Goal: Task Accomplishment & Management: Use online tool/utility

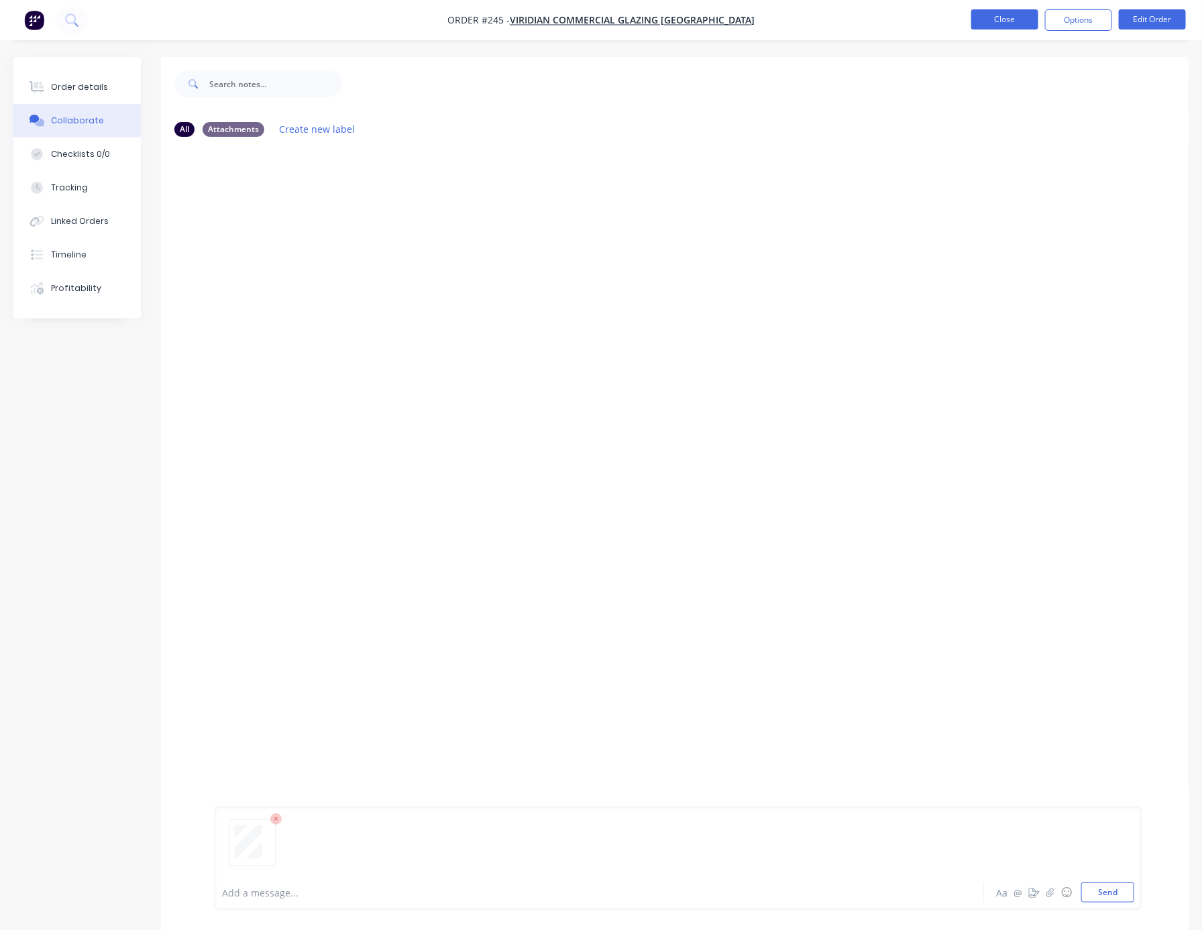
click at [1011, 15] on button "Close" at bounding box center [1004, 19] width 67 height 20
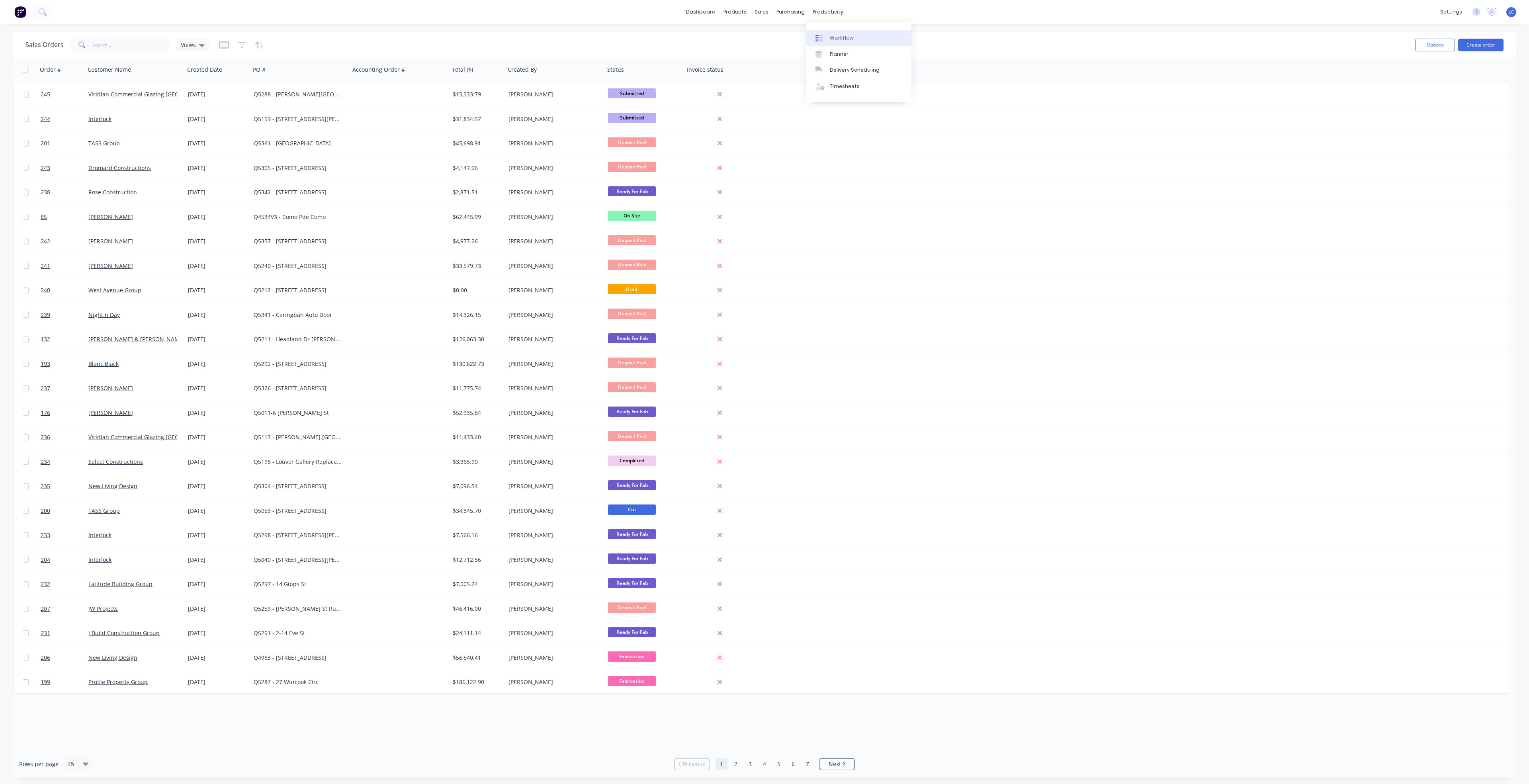
click at [713, 38] on div at bounding box center [821, 38] width 12 height 7
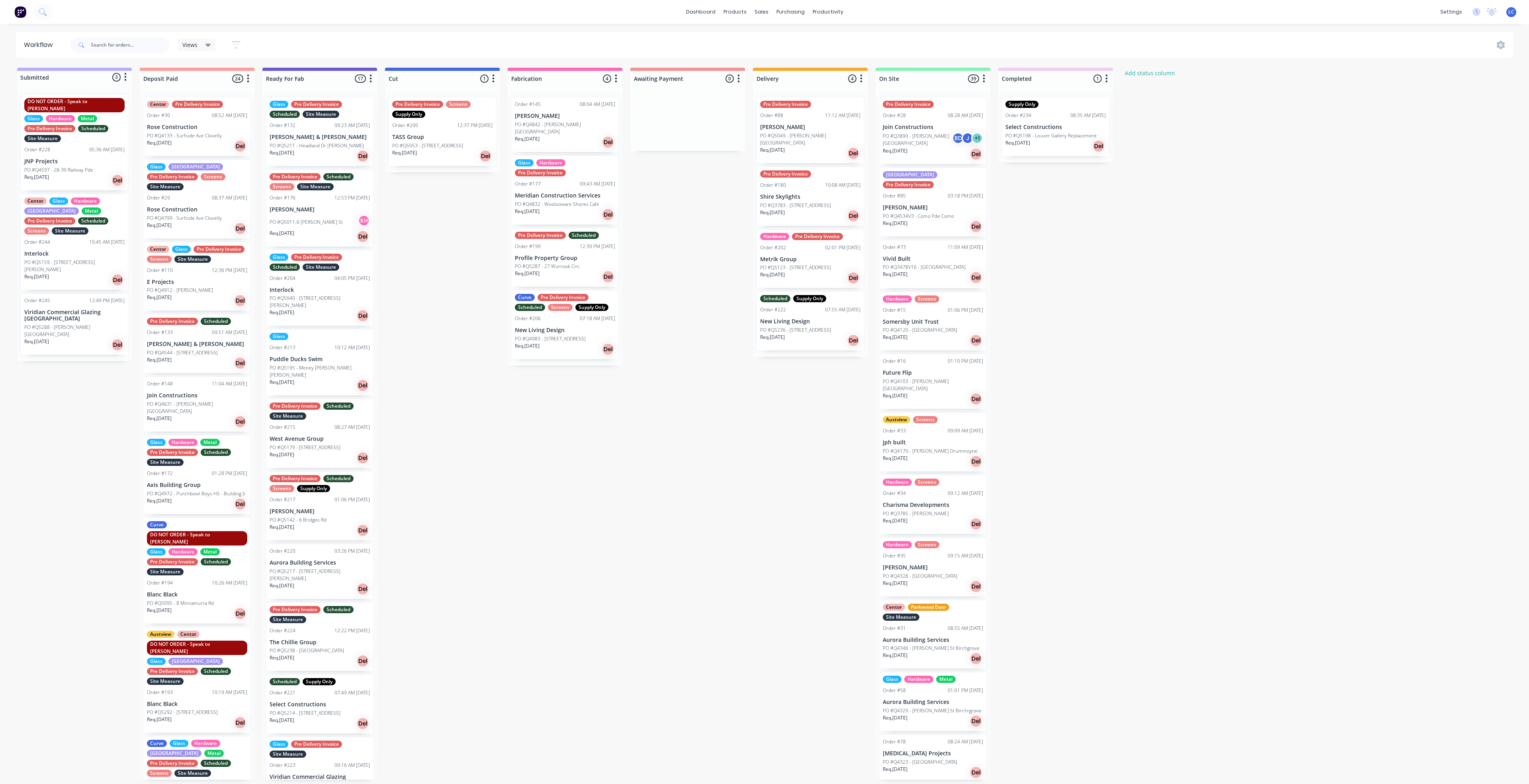
click at [49, 231] on div "Centor Glass Hardware Louvre Metal Pre Delivery Invoice Scheduled Screens Site …" at bounding box center [75, 242] width 107 height 96
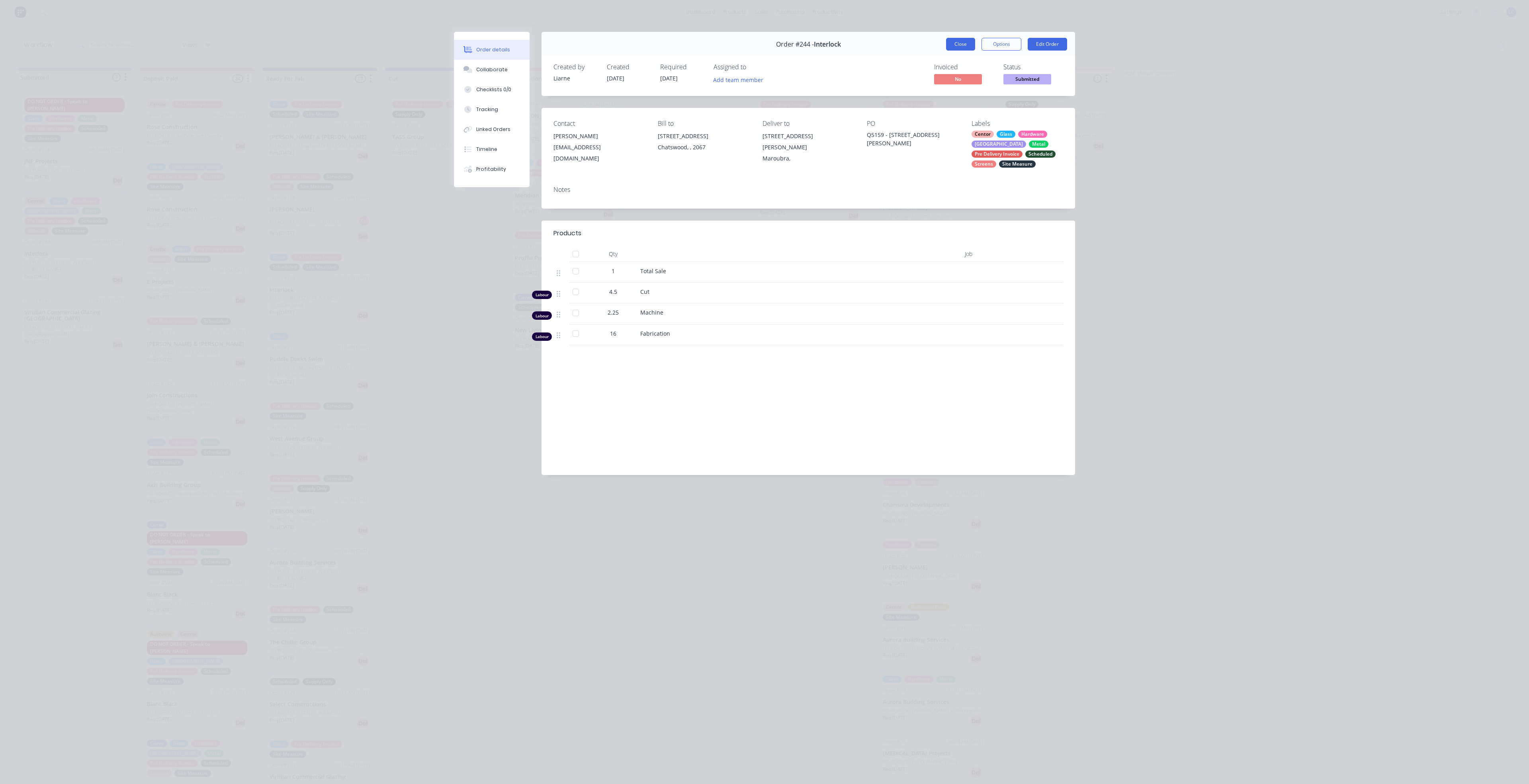
click at [713, 46] on button "Close" at bounding box center [960, 44] width 29 height 12
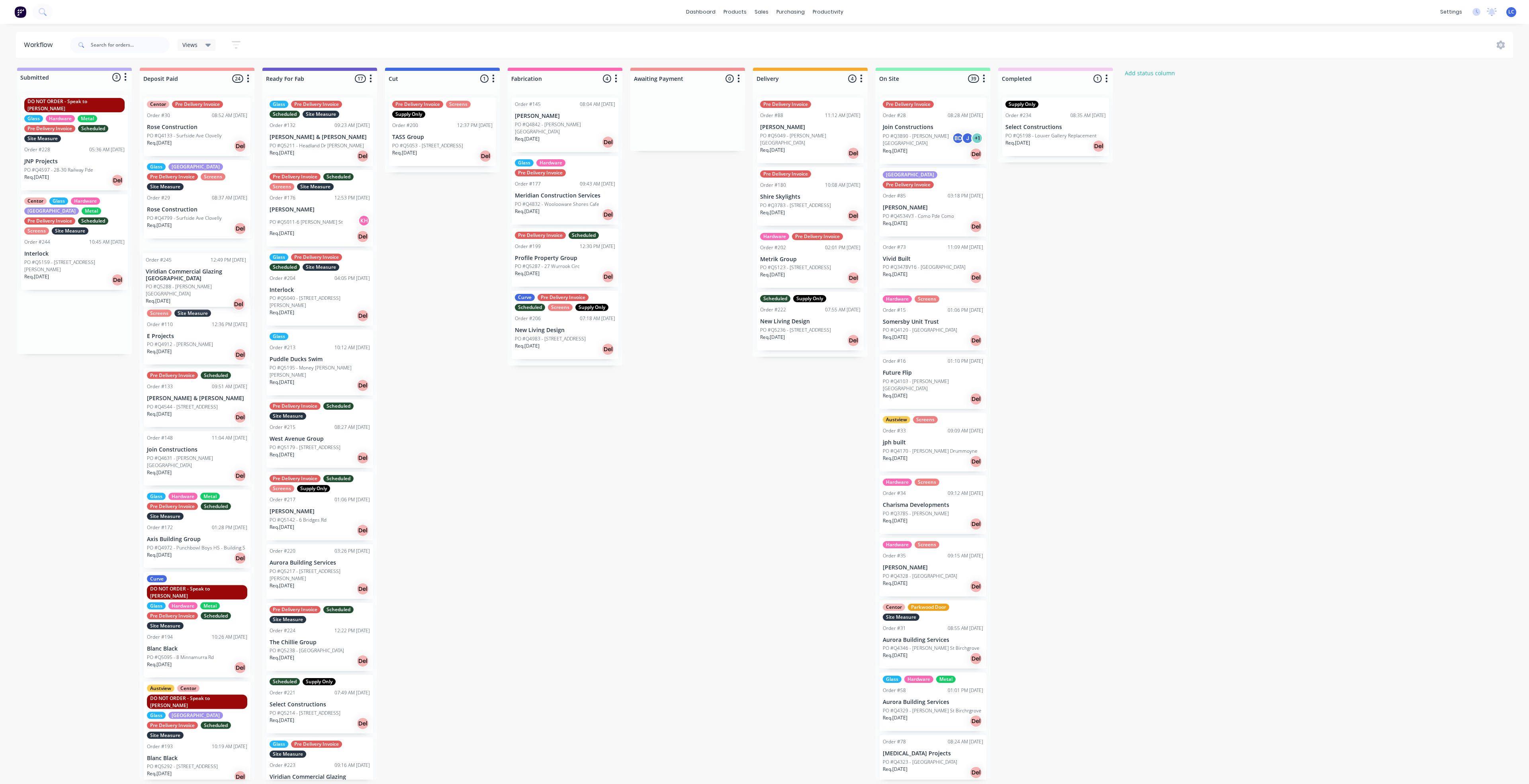
drag, startPoint x: 58, startPoint y: 297, endPoint x: 189, endPoint y: 281, distance: 132.0
click at [189, 281] on div "Submitted 3 Status colour #BAAFF7 hex #BAAFF7 Save Cancel Summaries Total order…" at bounding box center [658, 423] width 1328 height 712
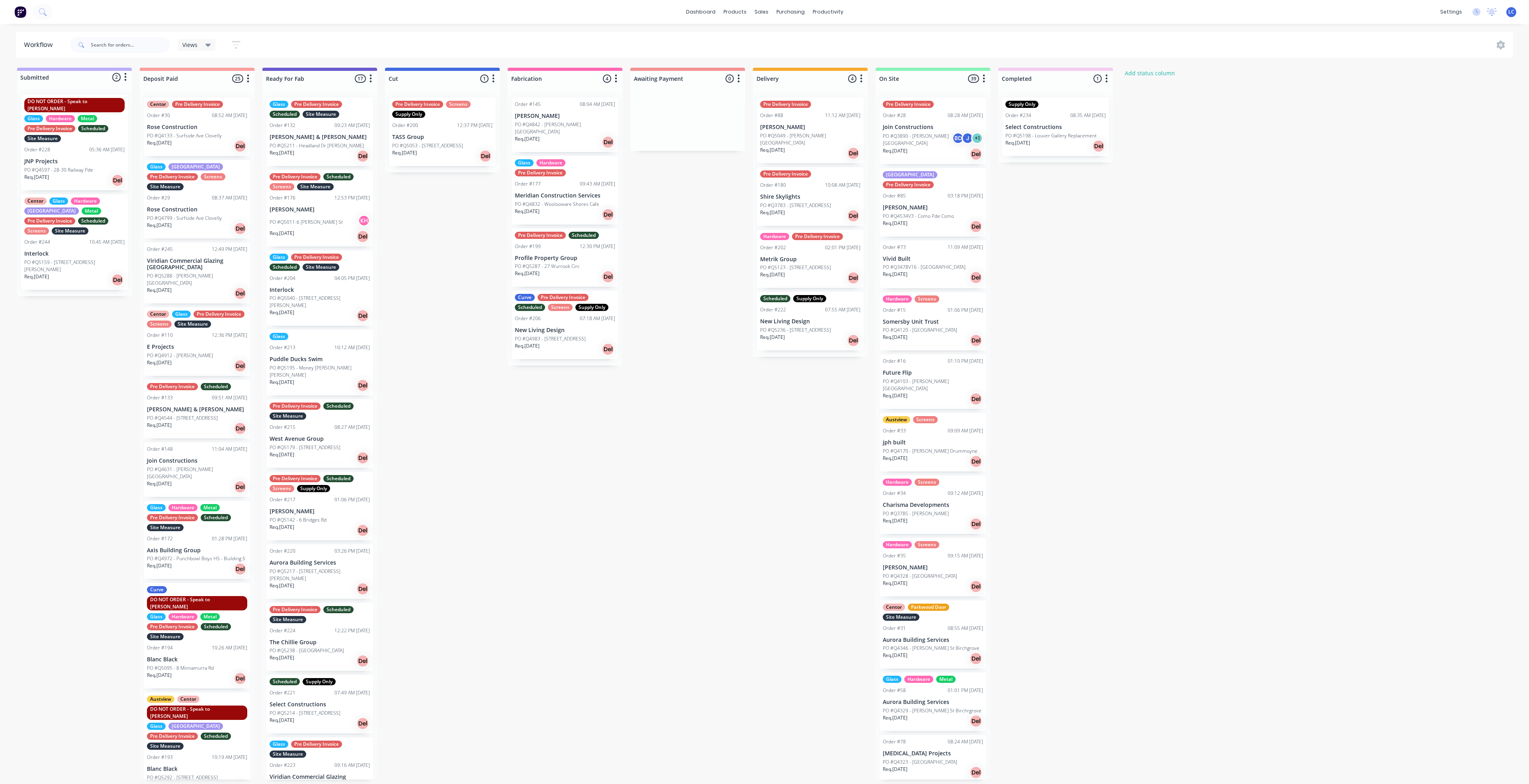
click at [227, 287] on div "Req. [DATE] Del" at bounding box center [197, 293] width 100 height 14
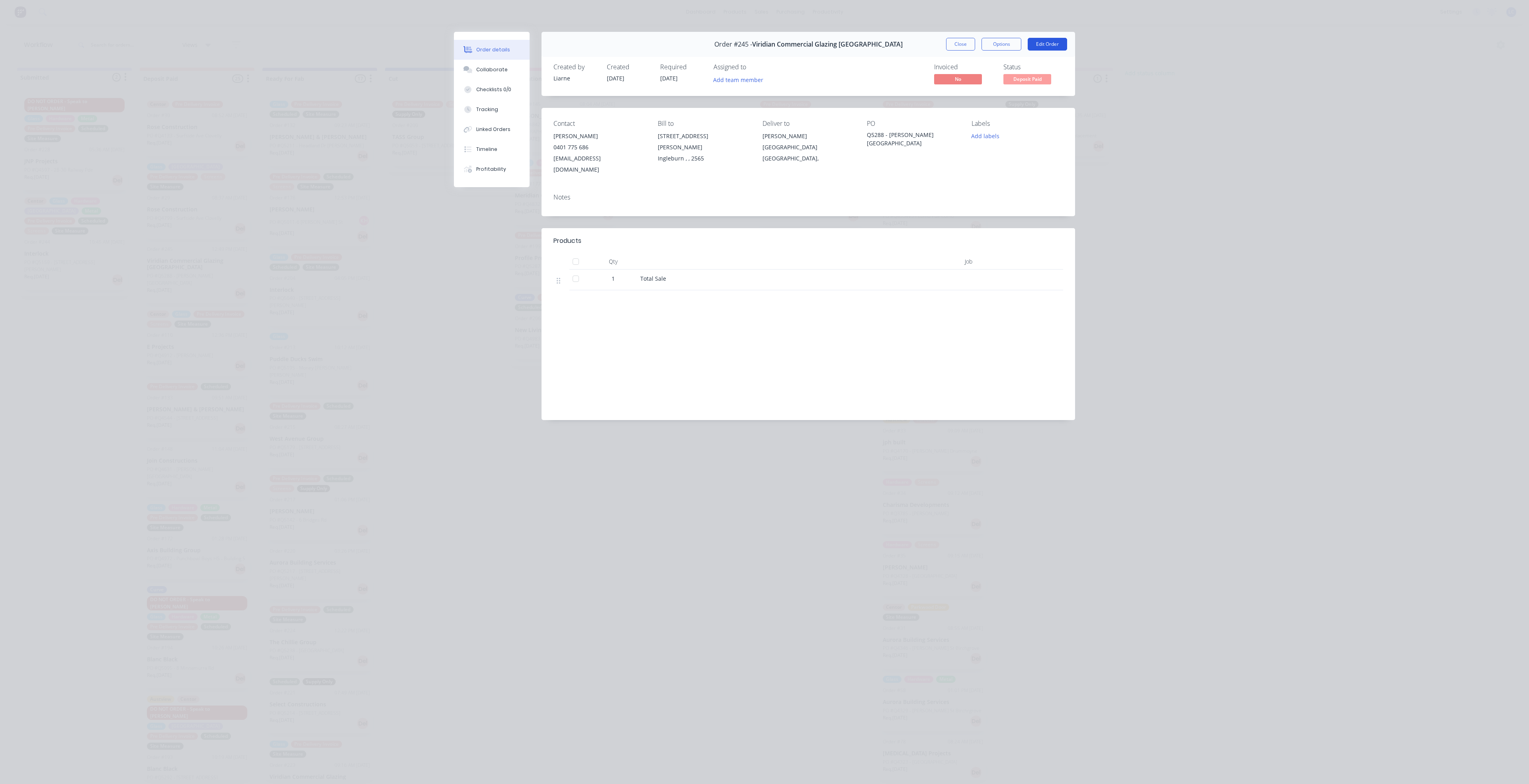
click at [713, 41] on button "Edit Order" at bounding box center [1047, 44] width 39 height 12
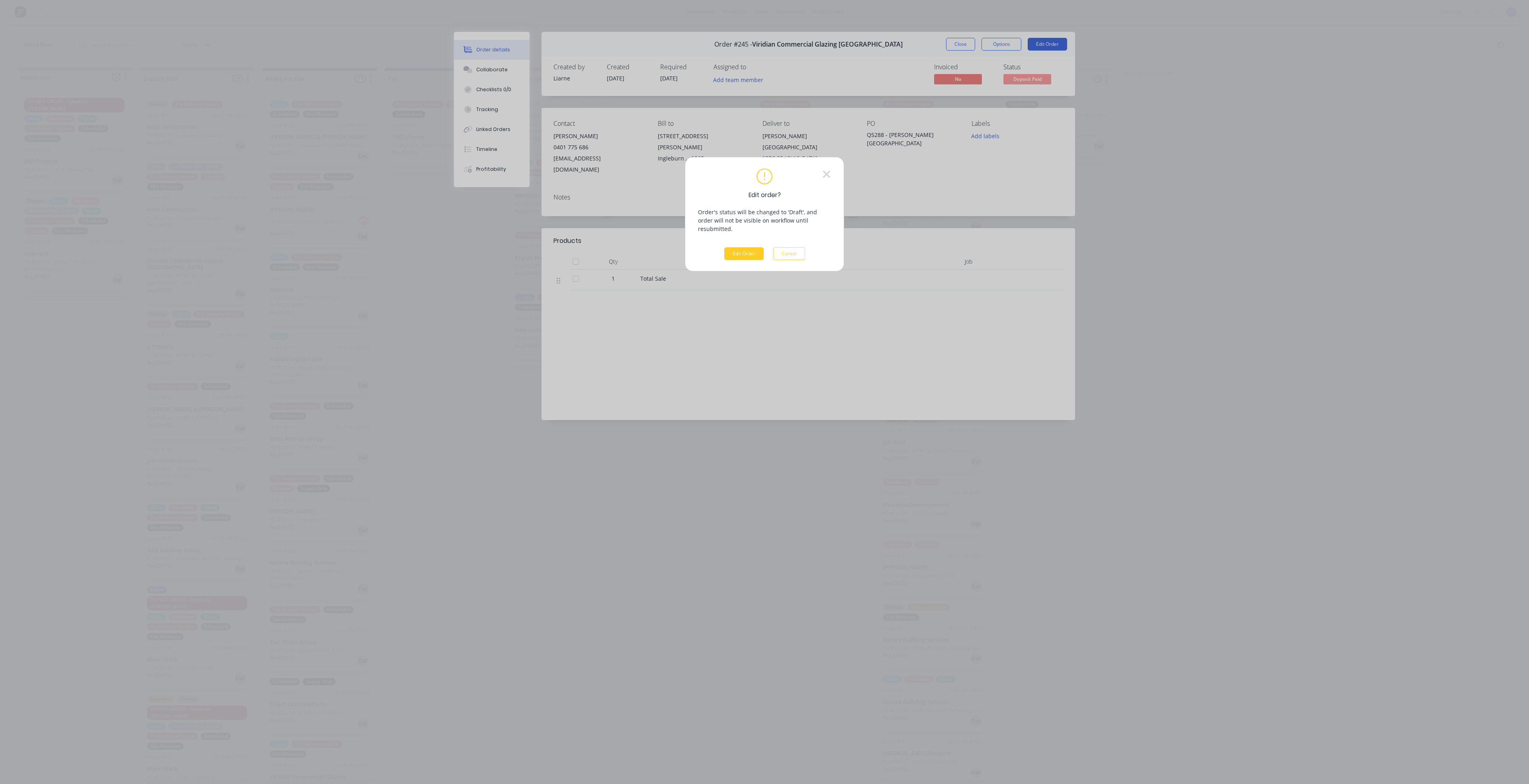
click at [713, 249] on button "Edit Order" at bounding box center [744, 253] width 39 height 12
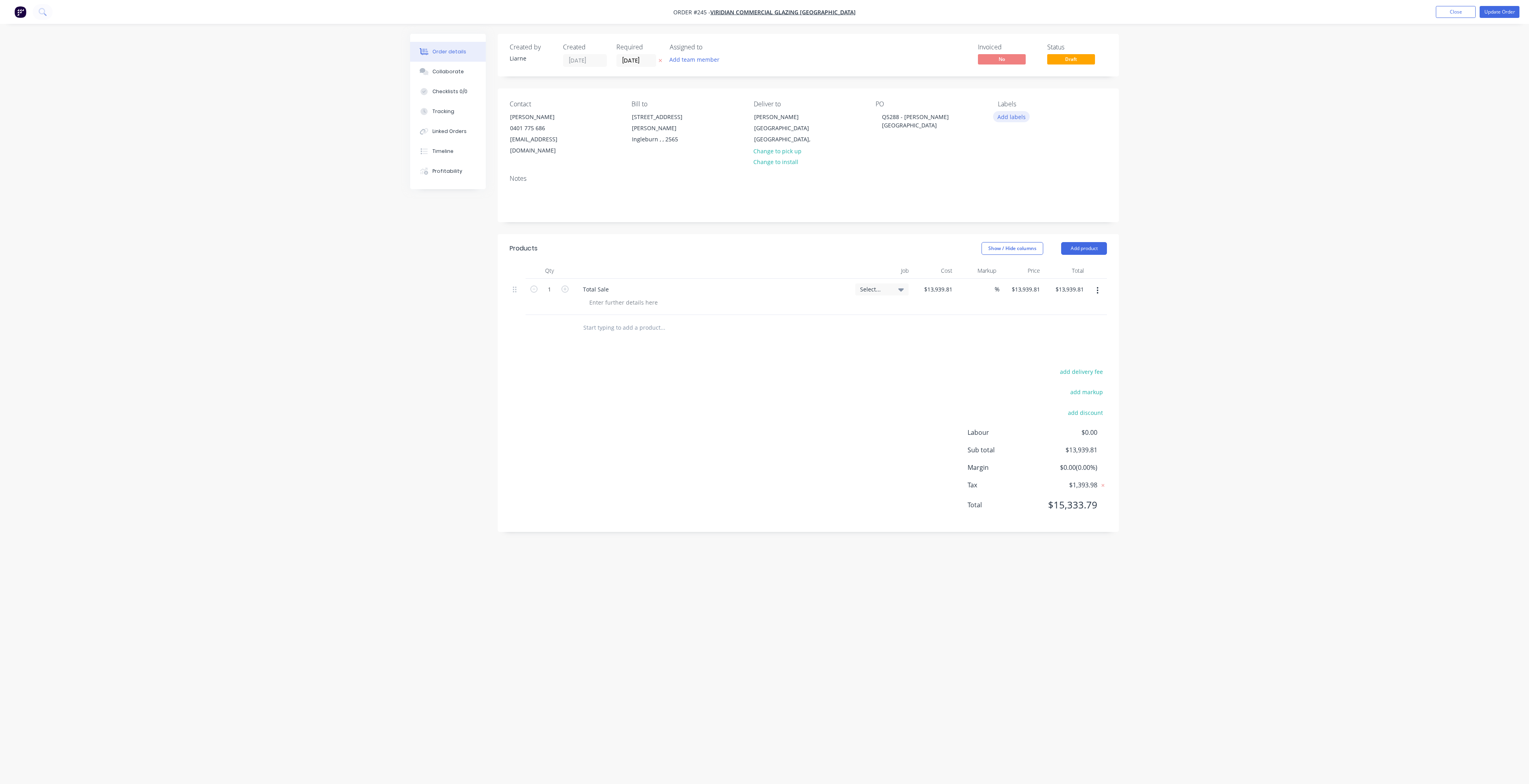
click at [713, 116] on button "Add labels" at bounding box center [1011, 116] width 37 height 11
click at [713, 230] on div at bounding box center [1011, 227] width 16 height 16
click at [713, 237] on div at bounding box center [1011, 240] width 16 height 16
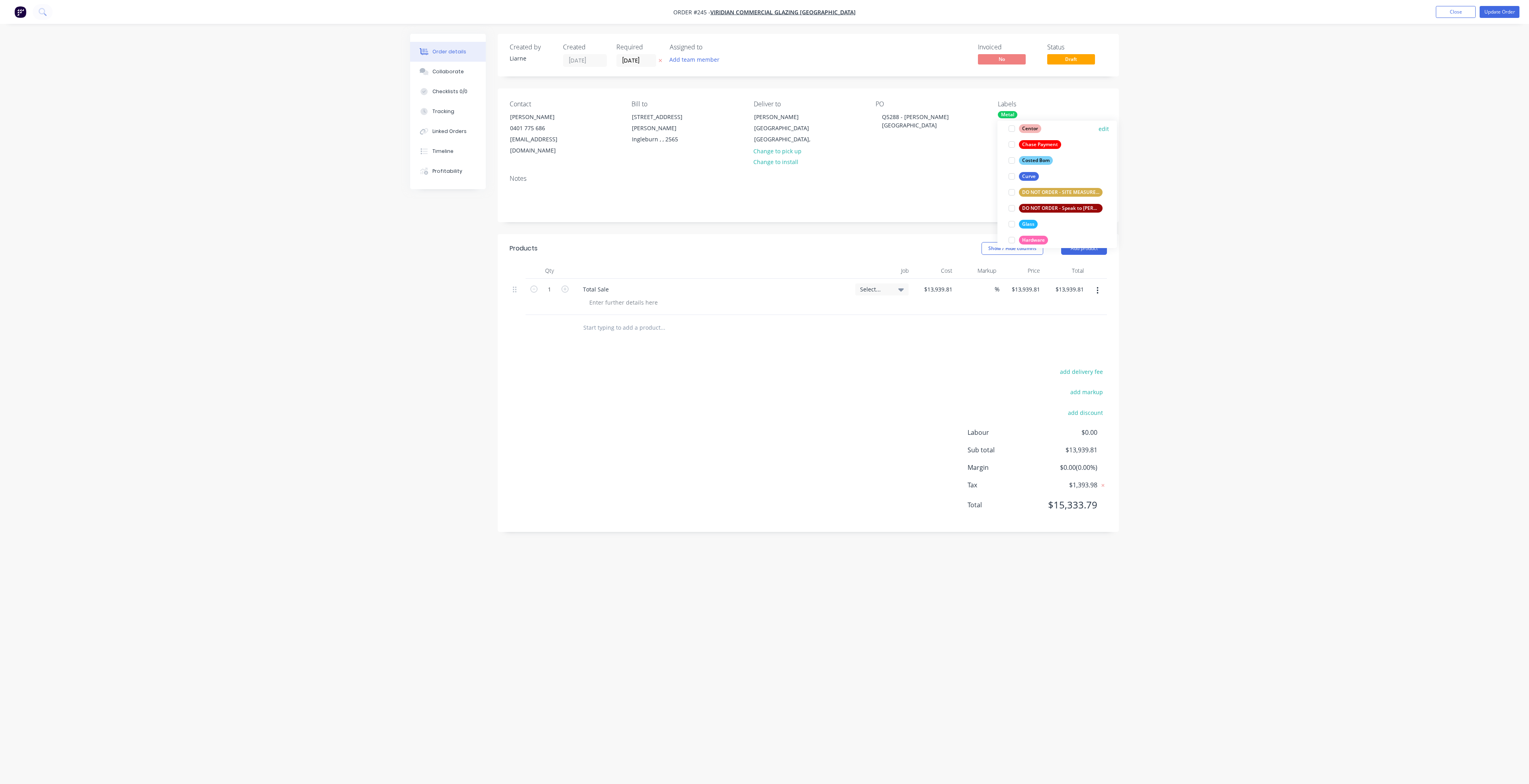
scroll to position [0, 0]
click at [713, 12] on button "Update Order" at bounding box center [1499, 12] width 40 height 12
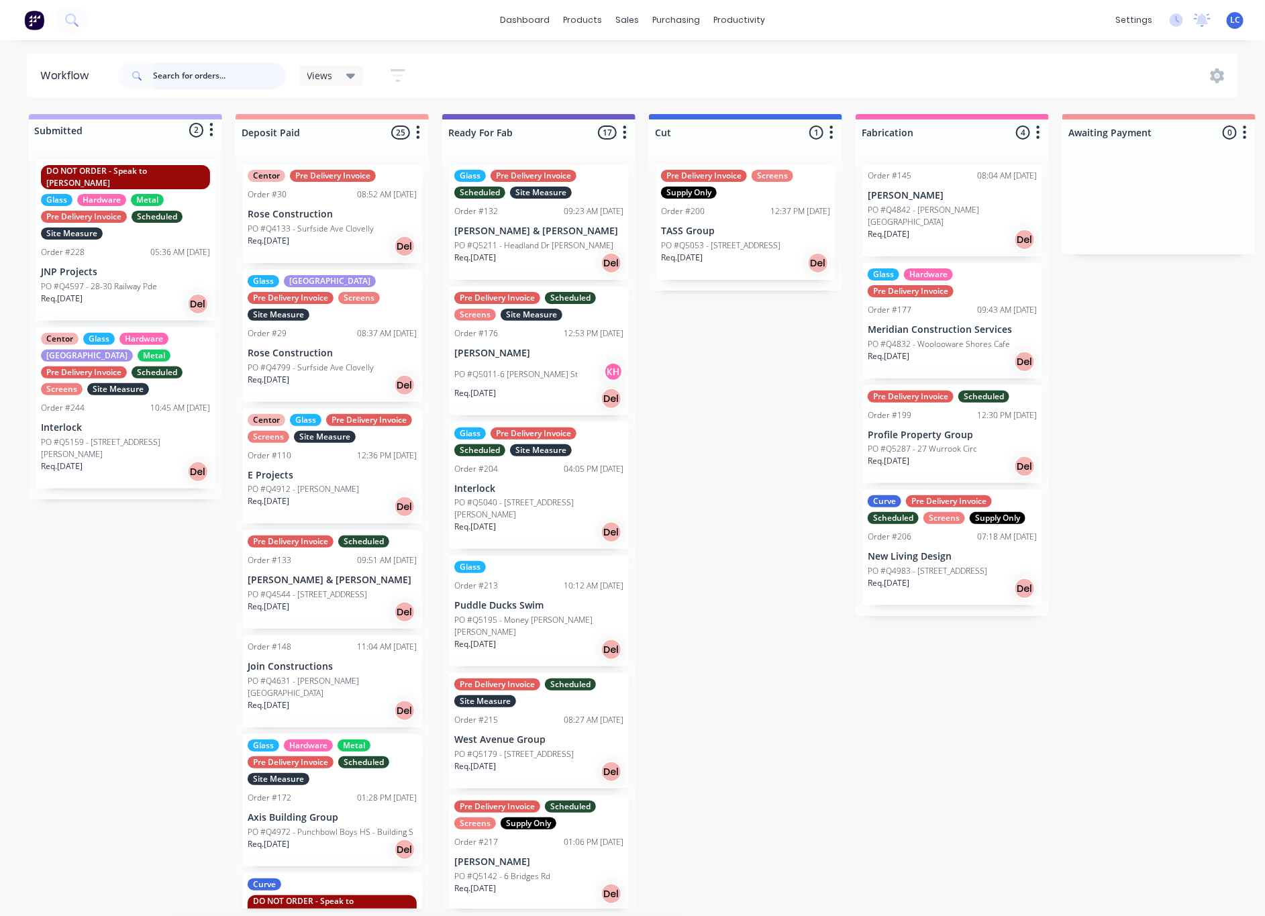
click at [180, 67] on input "text" at bounding box center [219, 75] width 133 height 27
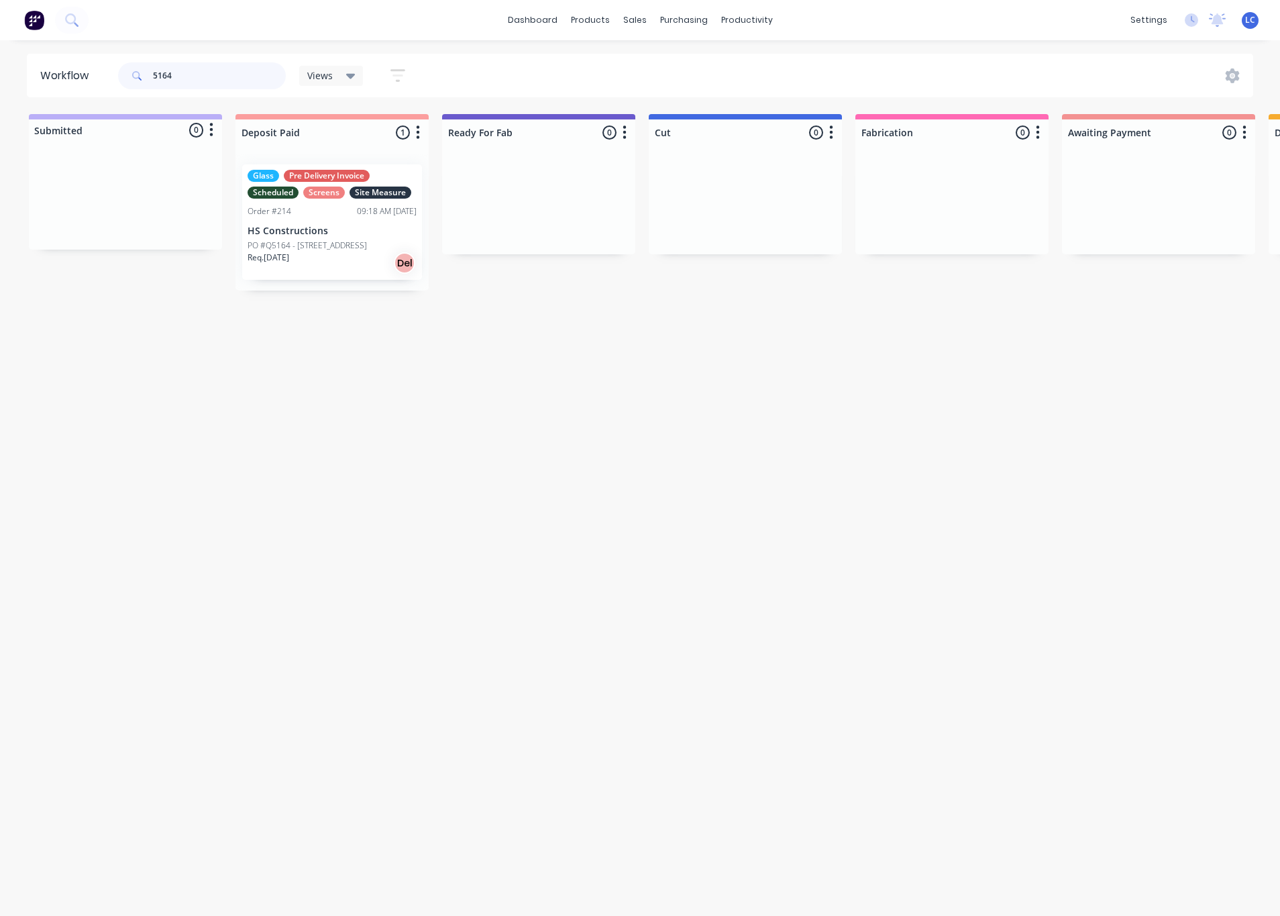
type input "5164"
